Goal: Information Seeking & Learning: Find specific page/section

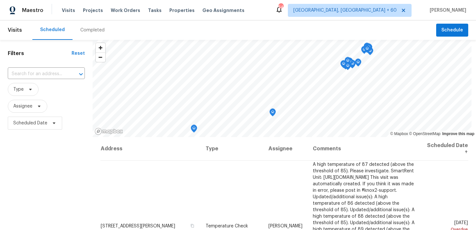
click at [89, 31] on div "Completed" at bounding box center [92, 30] width 24 height 6
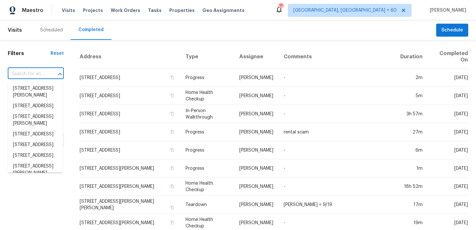
click at [29, 70] on input "text" at bounding box center [27, 74] width 38 height 10
paste input "[STREET_ADDRESS]"
type input "[STREET_ADDRESS]"
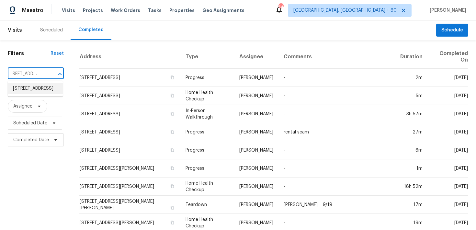
click at [25, 88] on li "[STREET_ADDRESS]" at bounding box center [35, 88] width 55 height 11
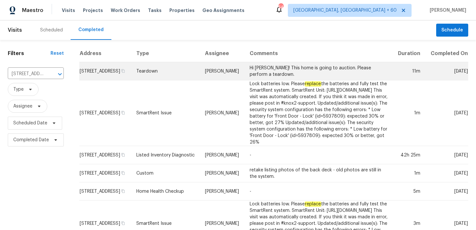
click at [160, 76] on td "Teardown" at bounding box center [165, 71] width 69 height 18
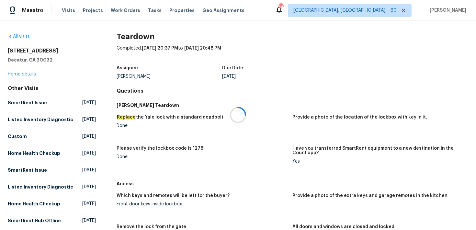
click at [9, 73] on div at bounding box center [238, 115] width 476 height 230
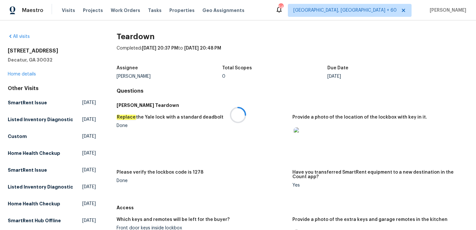
click at [16, 71] on div at bounding box center [238, 115] width 476 height 230
click at [17, 74] on link "Home details" at bounding box center [22, 74] width 28 height 5
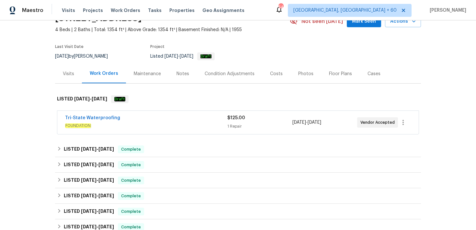
scroll to position [34, 0]
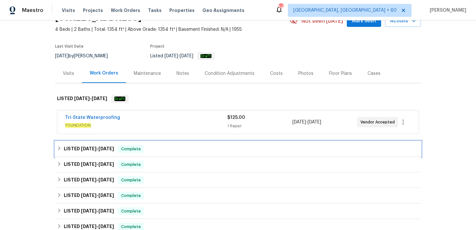
click at [149, 152] on div "LISTED [DATE] - [DATE] Complete" at bounding box center [238, 149] width 362 height 8
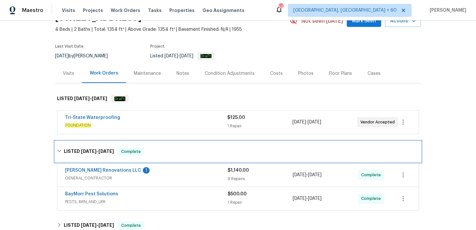
scroll to position [79, 0]
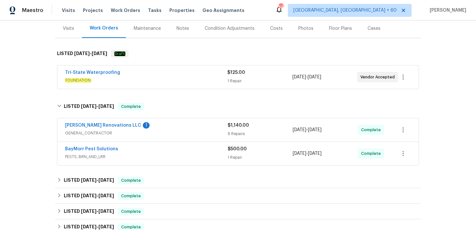
click at [239, 133] on div "9 Repairs" at bounding box center [260, 133] width 65 height 6
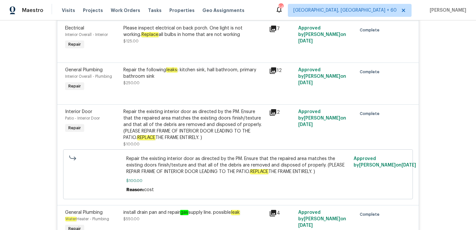
scroll to position [510, 0]
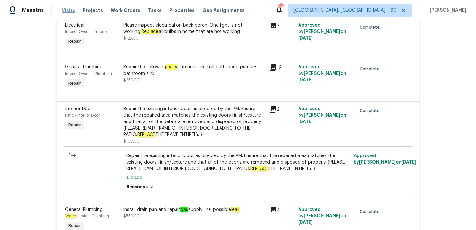
click at [66, 11] on span "Visits" at bounding box center [68, 10] width 13 height 6
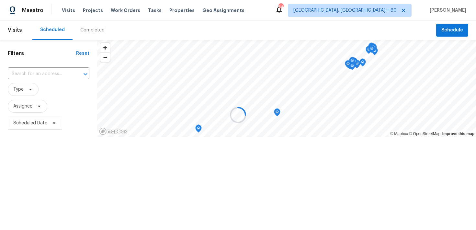
click at [83, 28] on div at bounding box center [238, 115] width 476 height 230
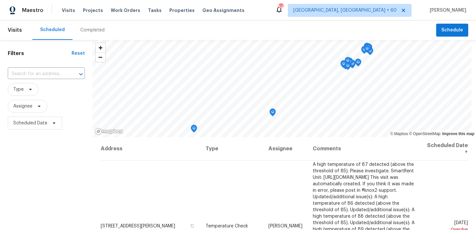
click at [87, 34] on div "Completed" at bounding box center [93, 29] width 40 height 19
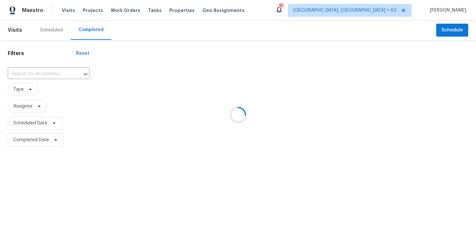
click at [41, 69] on div at bounding box center [238, 115] width 476 height 230
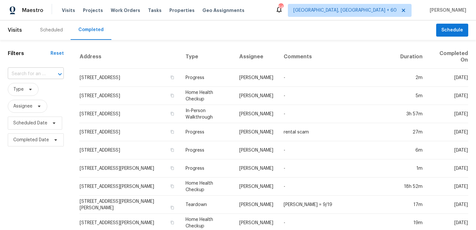
click at [36, 75] on input "text" at bounding box center [27, 74] width 38 height 10
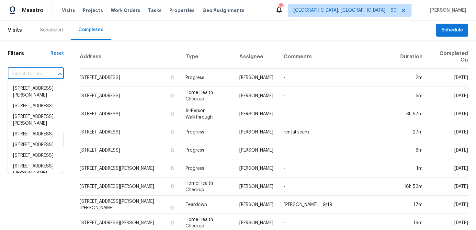
paste input "[STREET_ADDRESS][PERSON_NAME]"
type input "[STREET_ADDRESS][PERSON_NAME]"
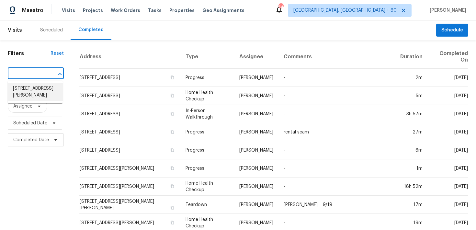
click at [27, 93] on li "[STREET_ADDRESS][PERSON_NAME]" at bounding box center [35, 91] width 55 height 17
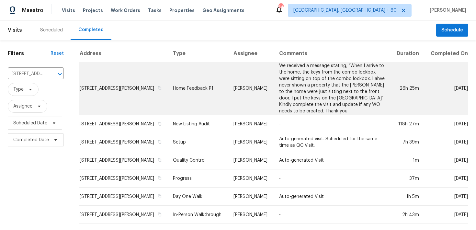
click at [183, 93] on td "Home Feedback P1" at bounding box center [198, 88] width 61 height 53
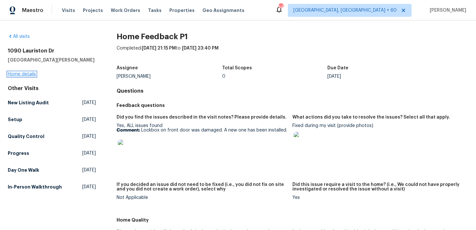
click at [17, 74] on link "Home details" at bounding box center [22, 74] width 28 height 5
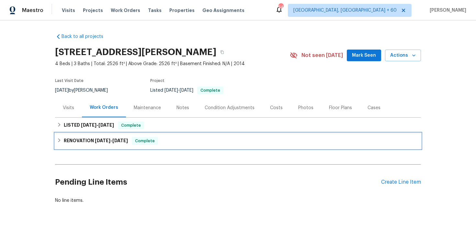
click at [148, 145] on div "RENOVATION [DATE] - [DATE] Complete" at bounding box center [238, 141] width 366 height 16
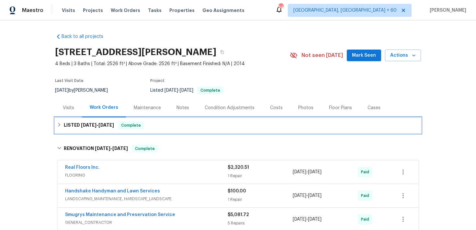
click at [169, 125] on div "LISTED [DATE] - [DATE] Complete" at bounding box center [238, 125] width 362 height 8
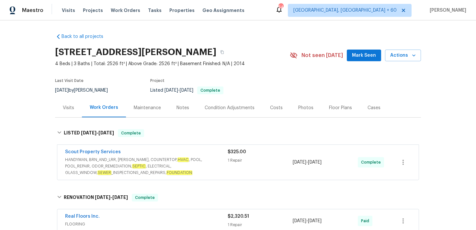
click at [241, 157] on div "$325.00 1 Repair" at bounding box center [260, 162] width 65 height 27
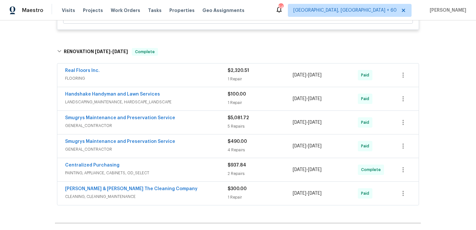
scroll to position [265, 0]
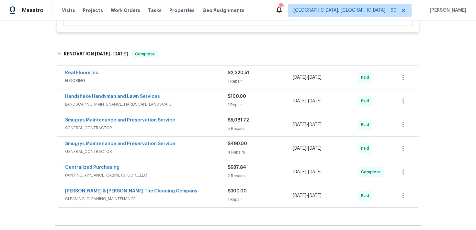
click at [236, 129] on div "5 Repairs" at bounding box center [260, 128] width 65 height 6
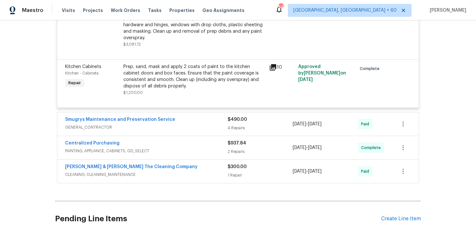
scroll to position [607, 0]
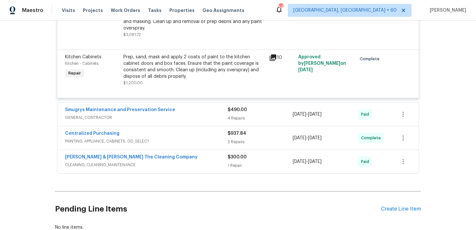
click at [234, 160] on div "$300.00" at bounding box center [260, 157] width 65 height 6
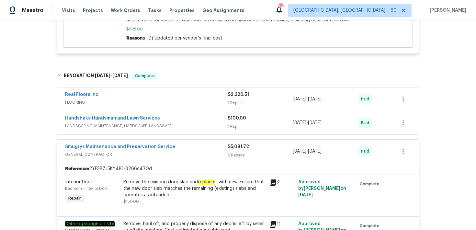
scroll to position [234, 0]
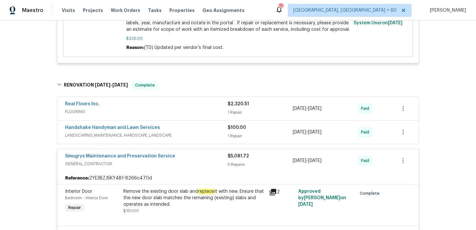
click at [236, 112] on div "1 Repair" at bounding box center [260, 112] width 65 height 6
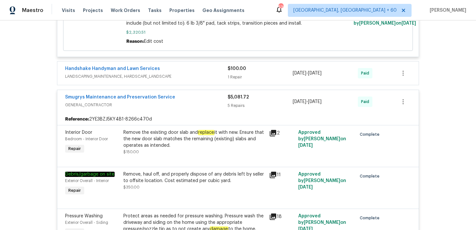
scroll to position [403, 0]
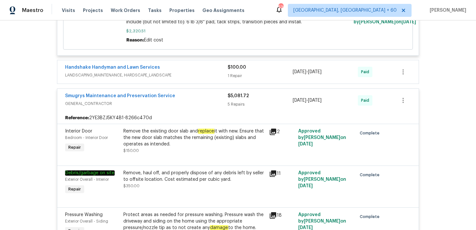
click at [231, 77] on div "1 Repair" at bounding box center [260, 76] width 65 height 6
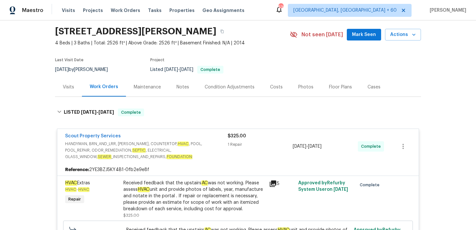
scroll to position [0, 0]
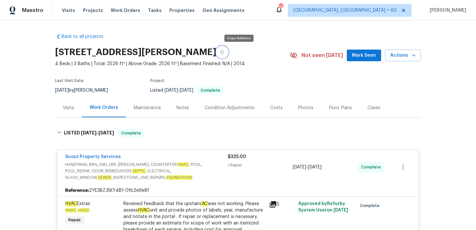
click at [228, 51] on button "button" at bounding box center [222, 52] width 12 height 12
click at [66, 8] on span "Visits" at bounding box center [68, 10] width 13 height 6
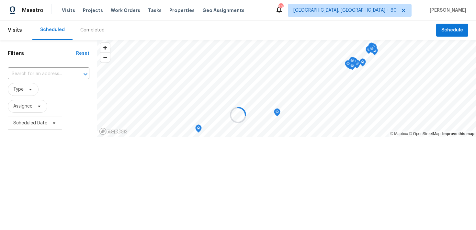
click at [84, 32] on div at bounding box center [238, 115] width 476 height 230
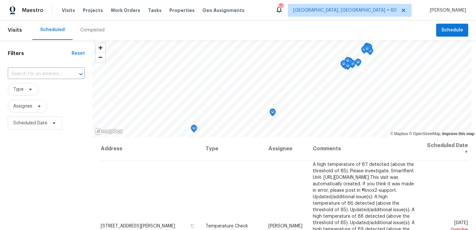
click at [95, 33] on div "Completed" at bounding box center [92, 30] width 24 height 6
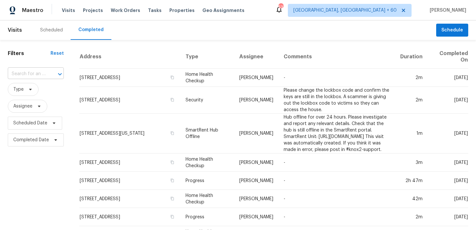
click at [21, 72] on input "text" at bounding box center [27, 74] width 38 height 10
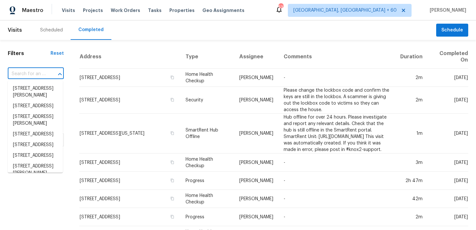
paste input "[STREET_ADDRESS]"
type input "[STREET_ADDRESS]"
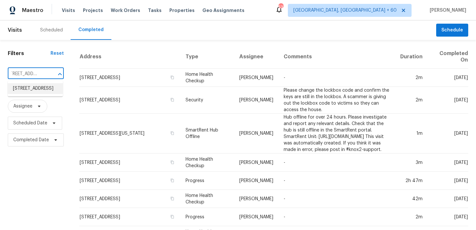
click at [32, 94] on li "[STREET_ADDRESS]" at bounding box center [35, 88] width 55 height 11
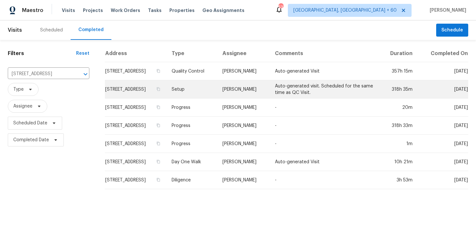
click at [215, 89] on td "Setup" at bounding box center [191, 89] width 51 height 18
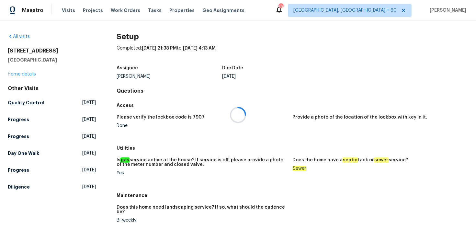
click at [20, 77] on div at bounding box center [238, 115] width 476 height 230
click at [18, 77] on div at bounding box center [238, 115] width 476 height 230
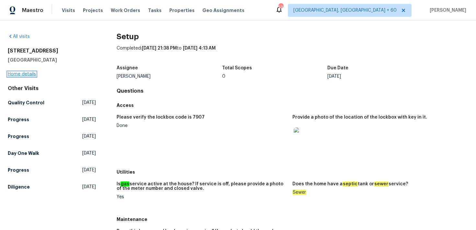
click at [14, 73] on link "Home details" at bounding box center [22, 74] width 28 height 5
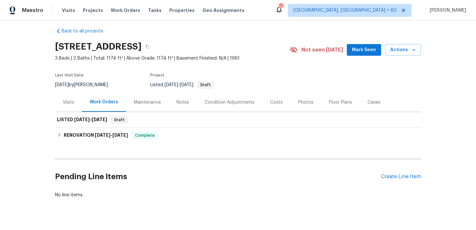
scroll to position [7, 0]
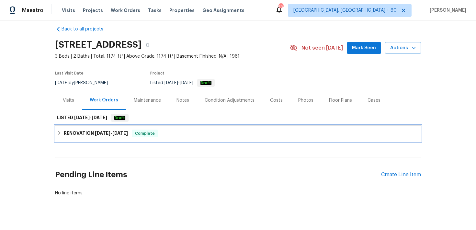
click at [157, 135] on span "Complete" at bounding box center [144, 133] width 25 height 6
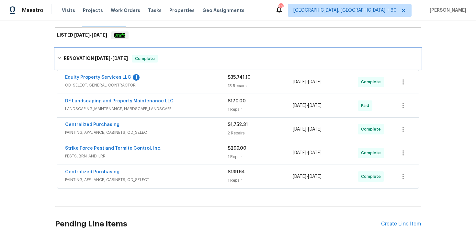
scroll to position [92, 0]
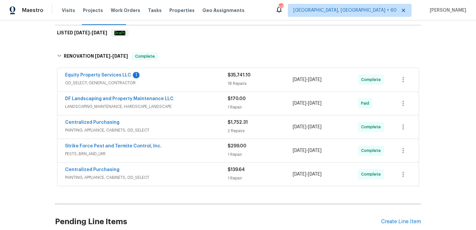
click at [233, 82] on div "18 Repairs" at bounding box center [260, 83] width 65 height 6
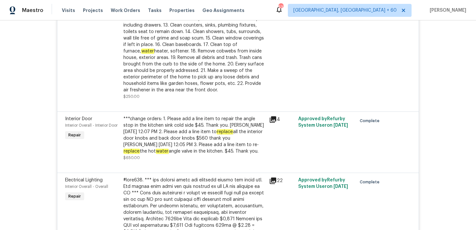
scroll to position [938, 0]
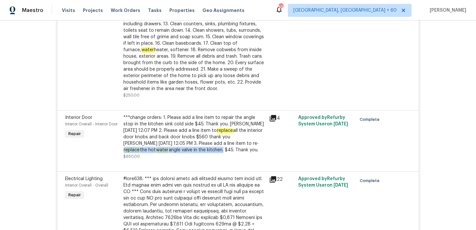
drag, startPoint x: 122, startPoint y: 152, endPoint x: 225, endPoint y: 153, distance: 103.3
click at [225, 153] on div "***change orders: 1. Please add a line item to repair the angle stop in the kit…" at bounding box center [194, 136] width 146 height 49
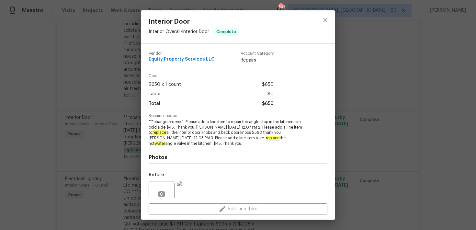
copy div "replace the hot water angle valve in the kitchen"
click at [328, 22] on icon "close" at bounding box center [325, 20] width 8 height 8
